Goal: Task Accomplishment & Management: Use online tool/utility

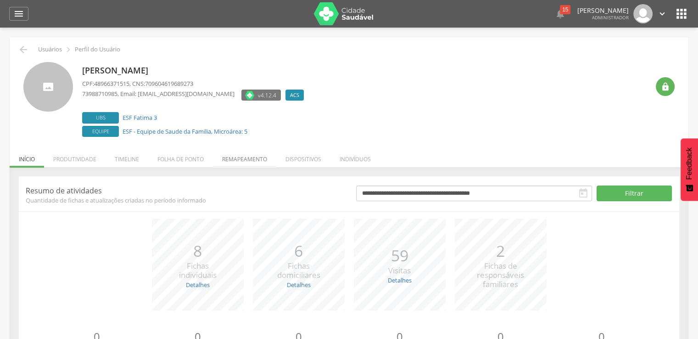
click at [247, 146] on li "Remapeamento" at bounding box center [244, 157] width 63 height 22
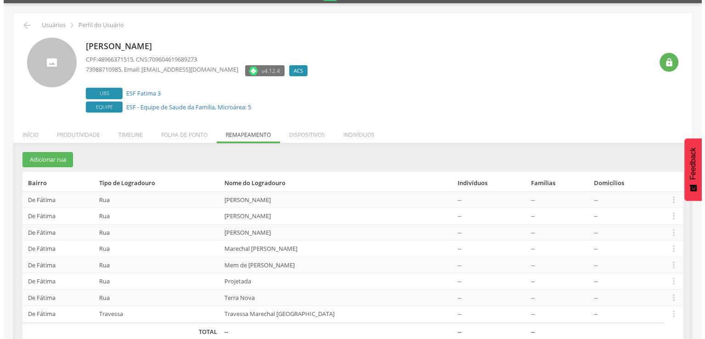
scroll to position [38, 0]
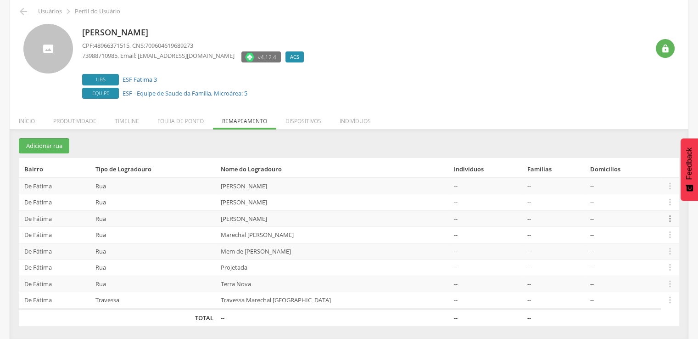
click at [673, 213] on icon "" at bounding box center [670, 218] width 10 height 10
click at [657, 183] on link "Desalocar famílias" at bounding box center [638, 182] width 73 height 11
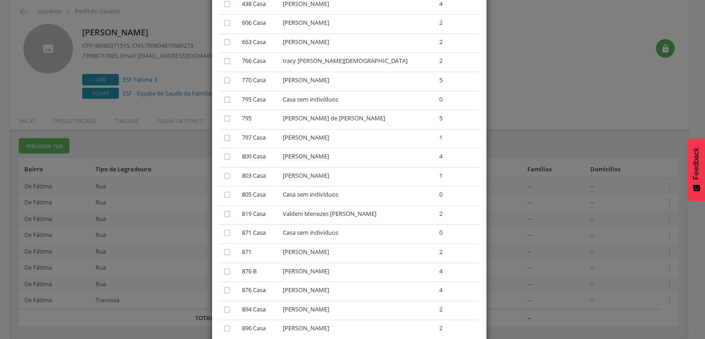
scroll to position [138, 0]
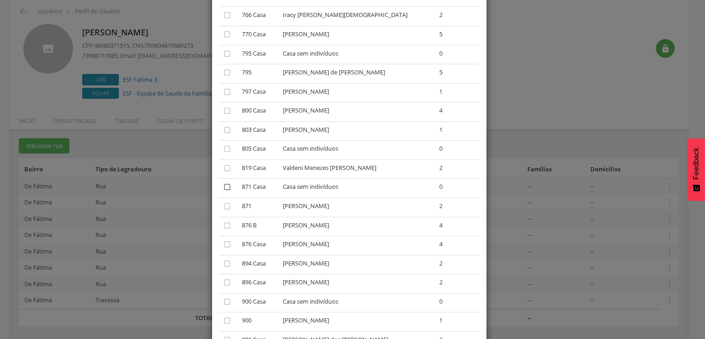
click at [223, 187] on icon "" at bounding box center [227, 186] width 9 height 9
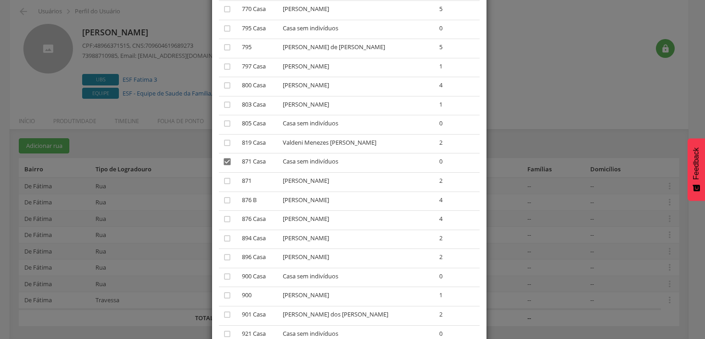
scroll to position [184, 0]
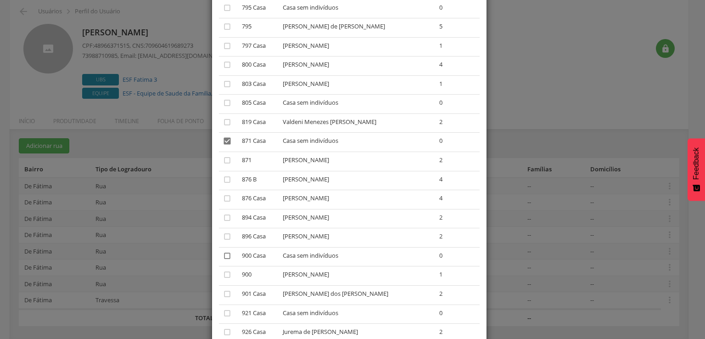
click at [223, 258] on icon "" at bounding box center [227, 255] width 9 height 9
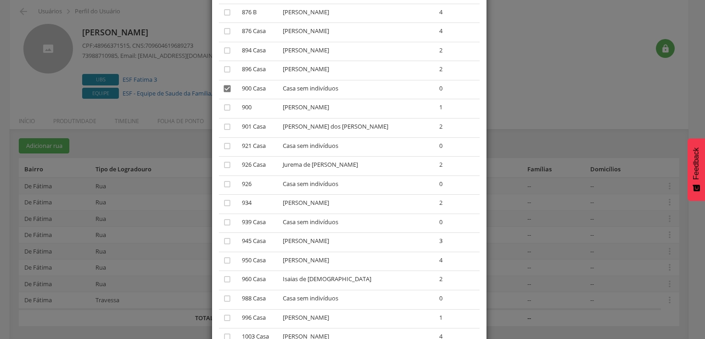
scroll to position [367, 0]
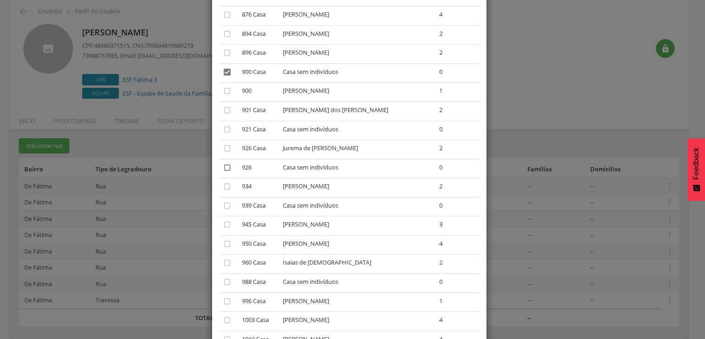
click at [223, 169] on icon "" at bounding box center [227, 167] width 9 height 9
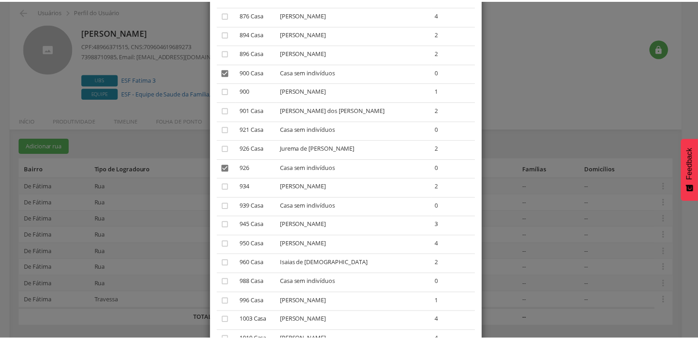
scroll to position [651, 0]
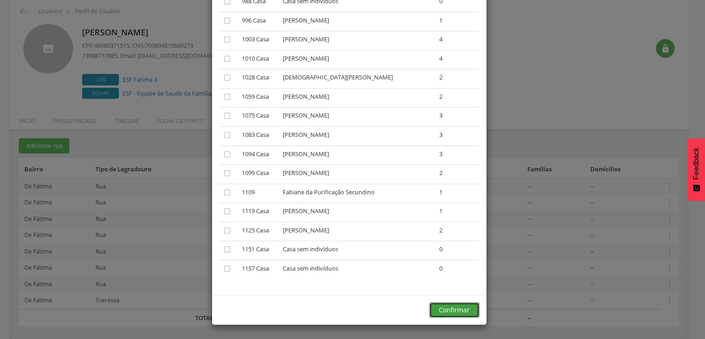
click at [433, 313] on button "Confirmar" at bounding box center [454, 310] width 51 height 16
